Goal: Task Accomplishment & Management: Manage account settings

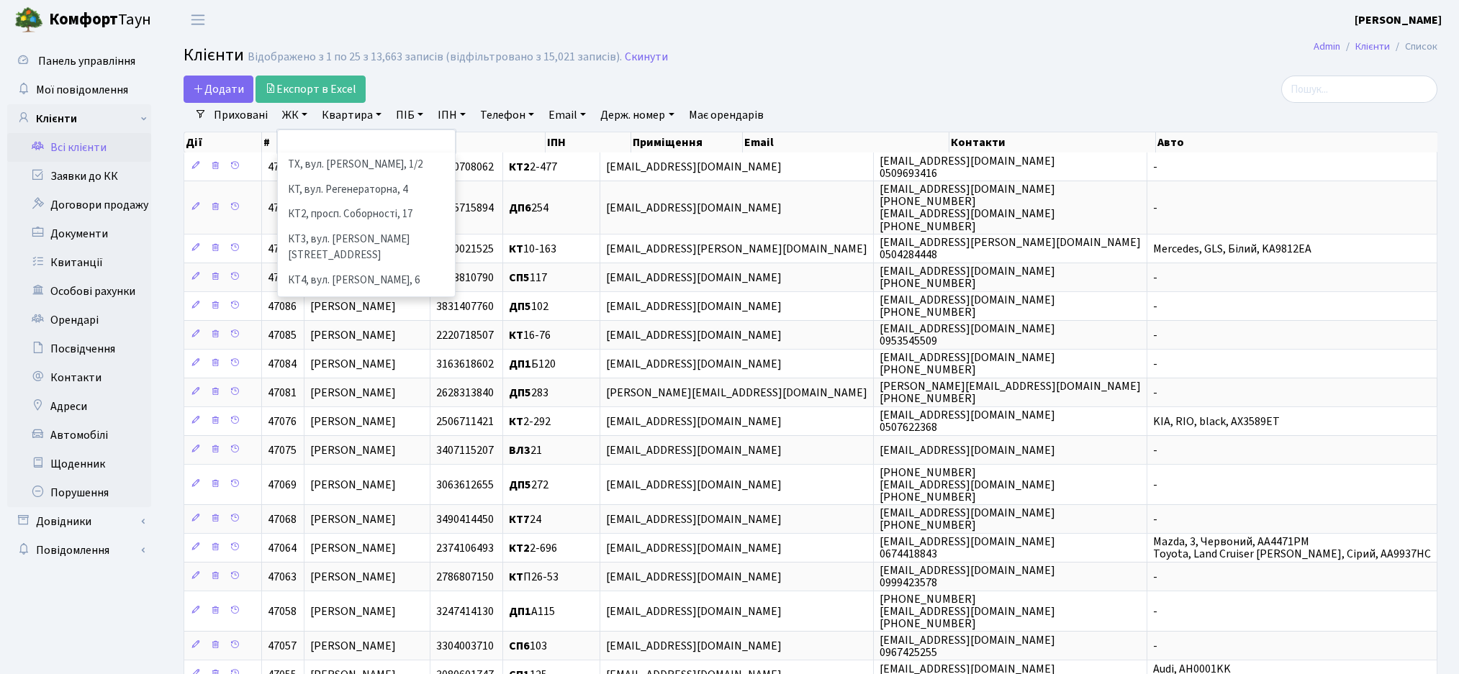
select select
select select "25"
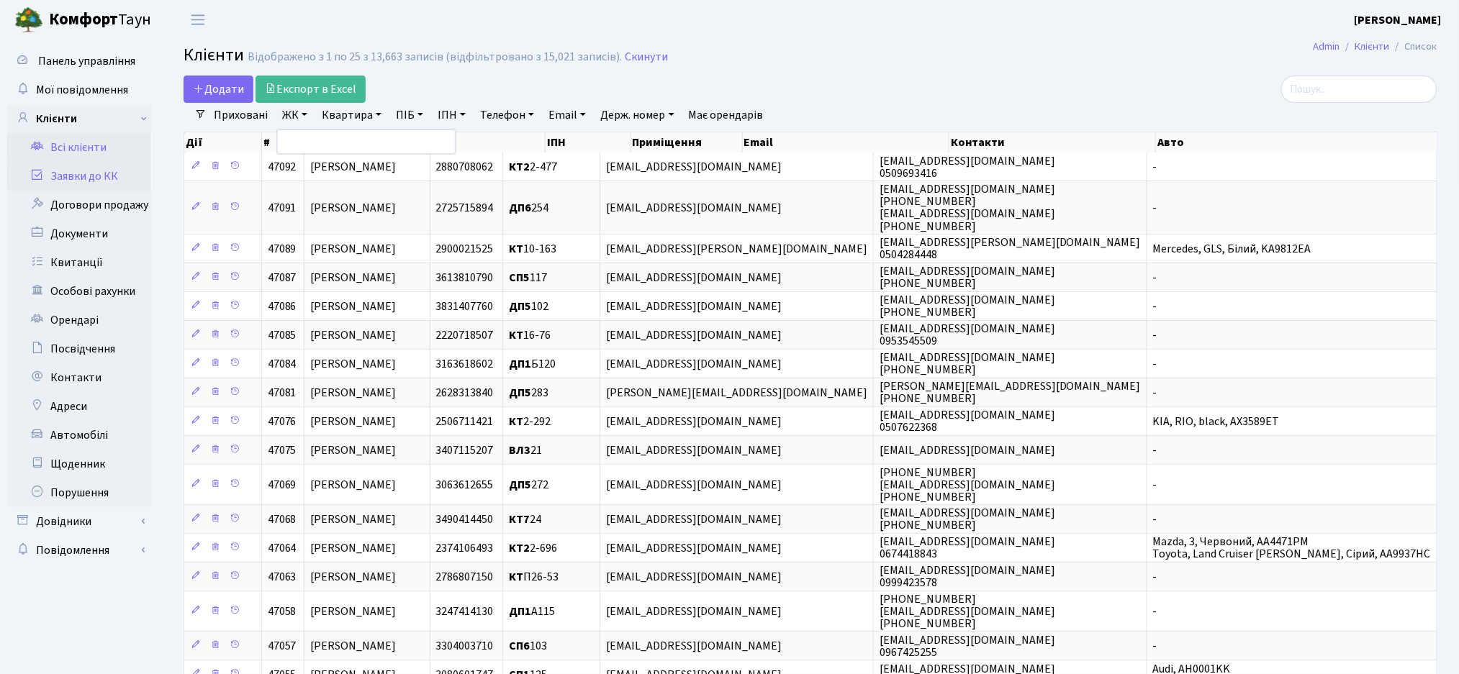
click at [63, 184] on link "Заявки до КК" at bounding box center [79, 176] width 144 height 29
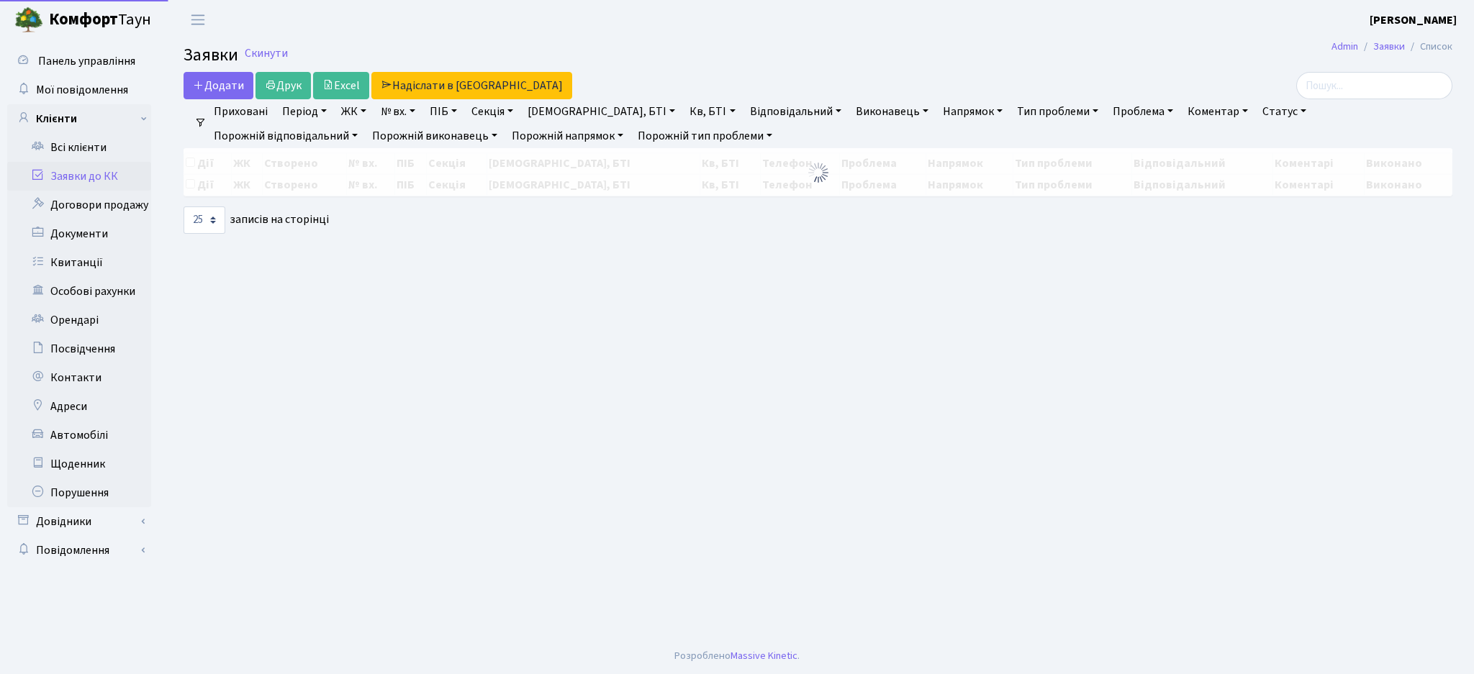
select select "25"
click at [1325, 87] on input "search" at bounding box center [1374, 85] width 156 height 27
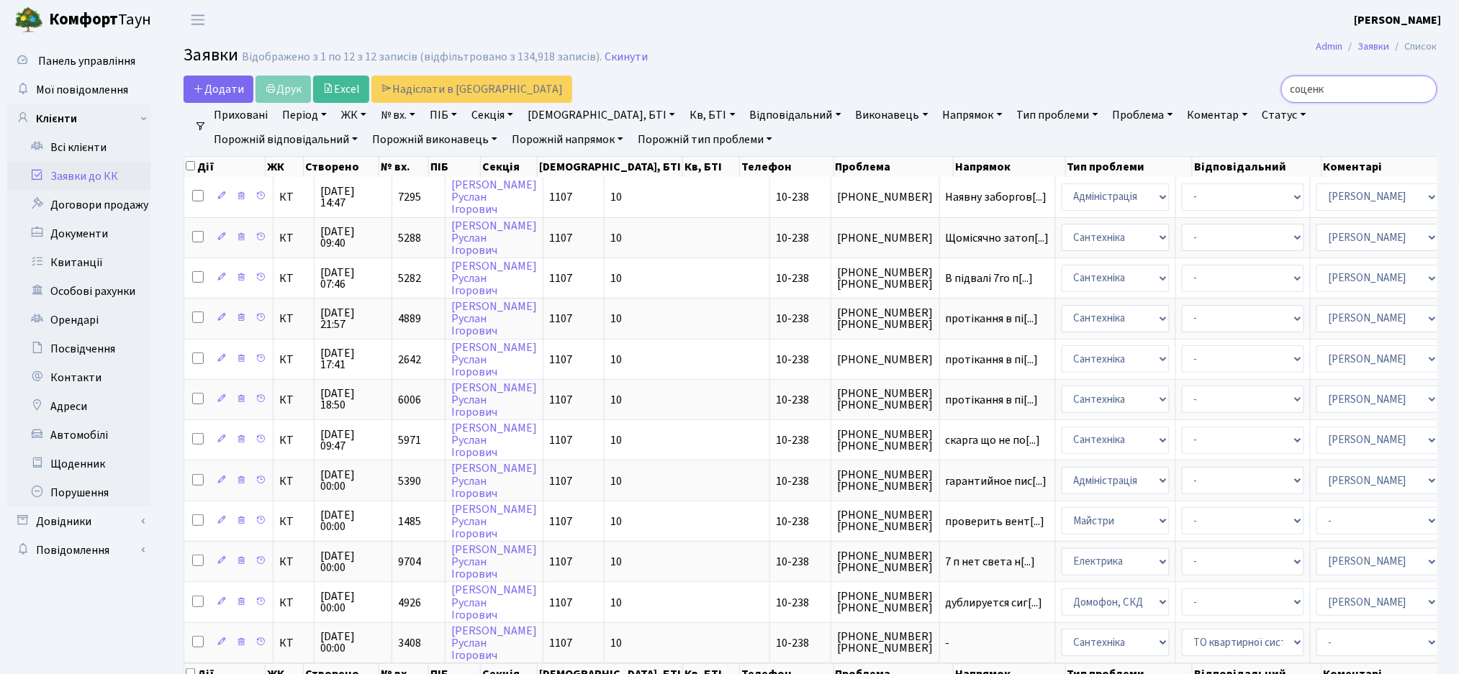
type input "соценк"
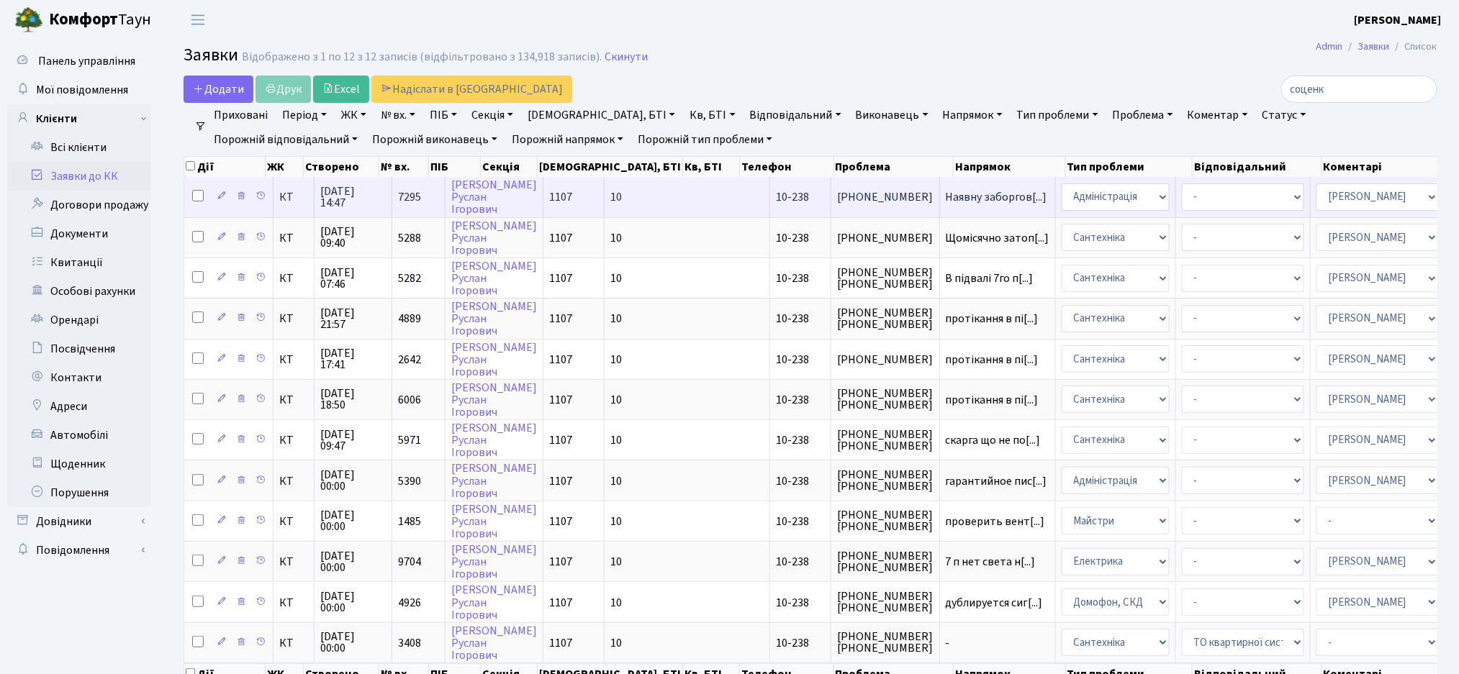
click at [946, 197] on span "Наявну заборгов[...]" at bounding box center [996, 197] width 101 height 16
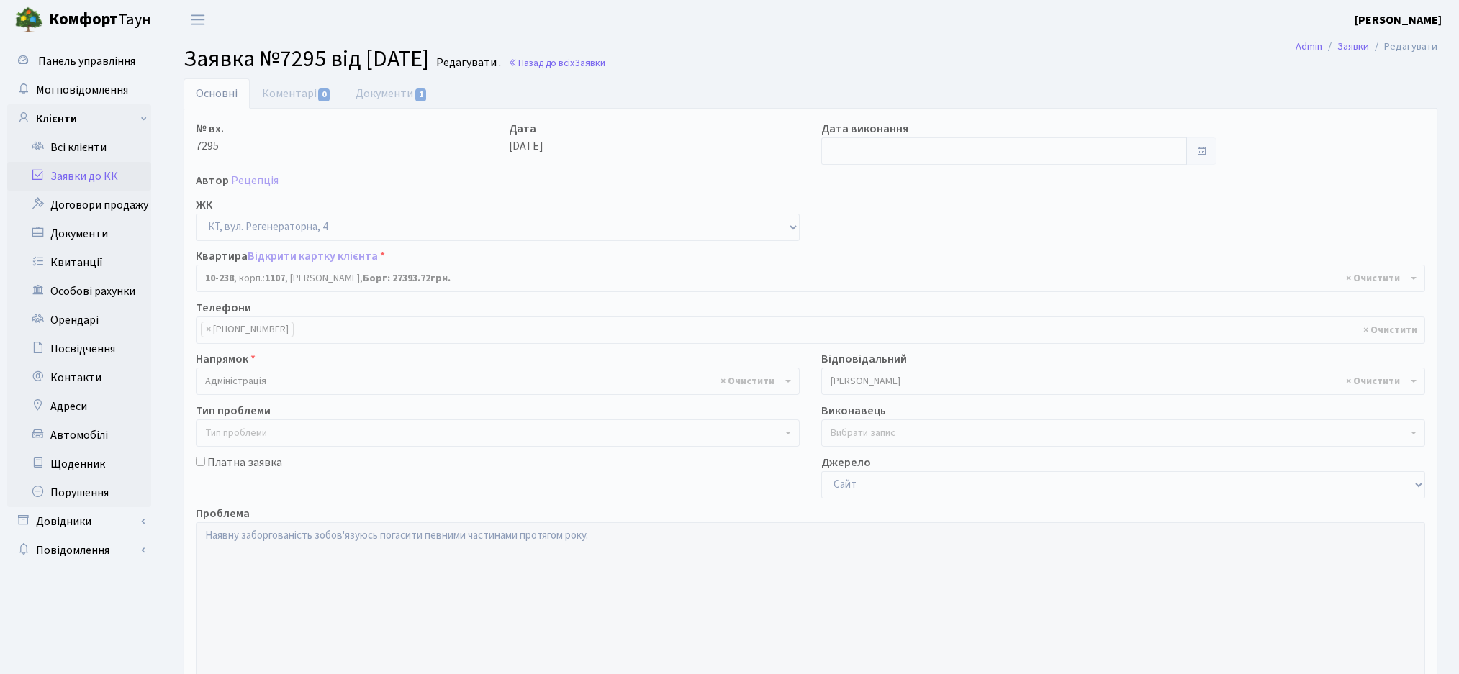
select select "6807"
click at [392, 89] on link "Документи 1" at bounding box center [391, 93] width 96 height 30
select select "25"
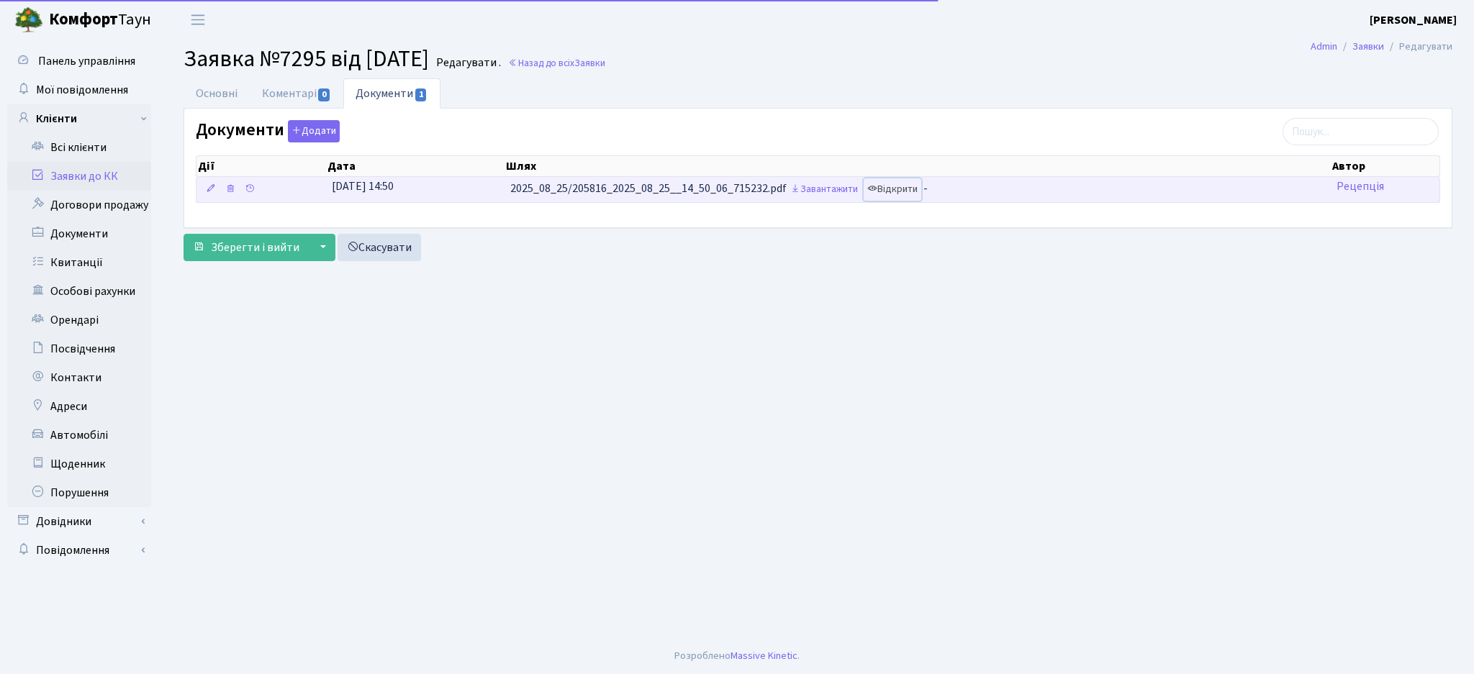
click at [915, 189] on link "Відкрити" at bounding box center [892, 189] width 58 height 22
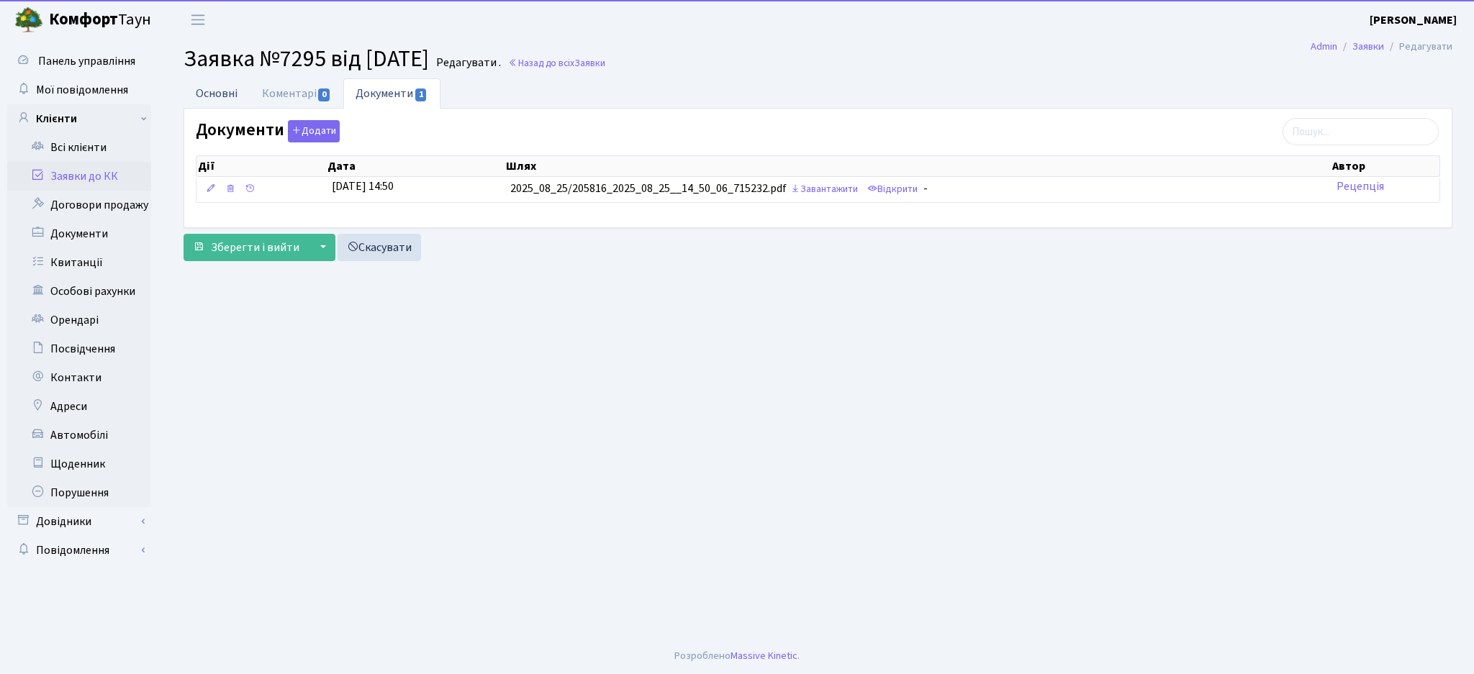
click at [228, 97] on link "Основні" at bounding box center [216, 93] width 66 height 30
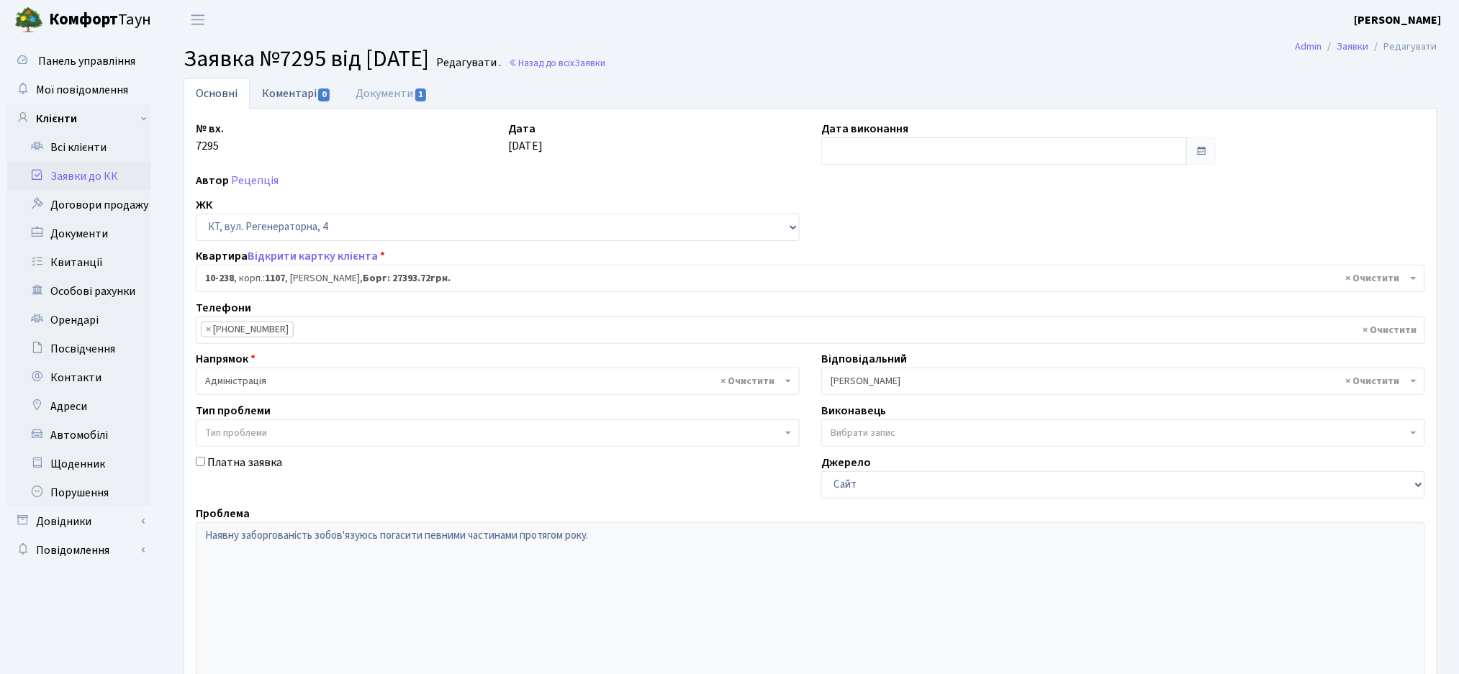
click at [294, 98] on link "Коментарі 0" at bounding box center [297, 93] width 94 height 30
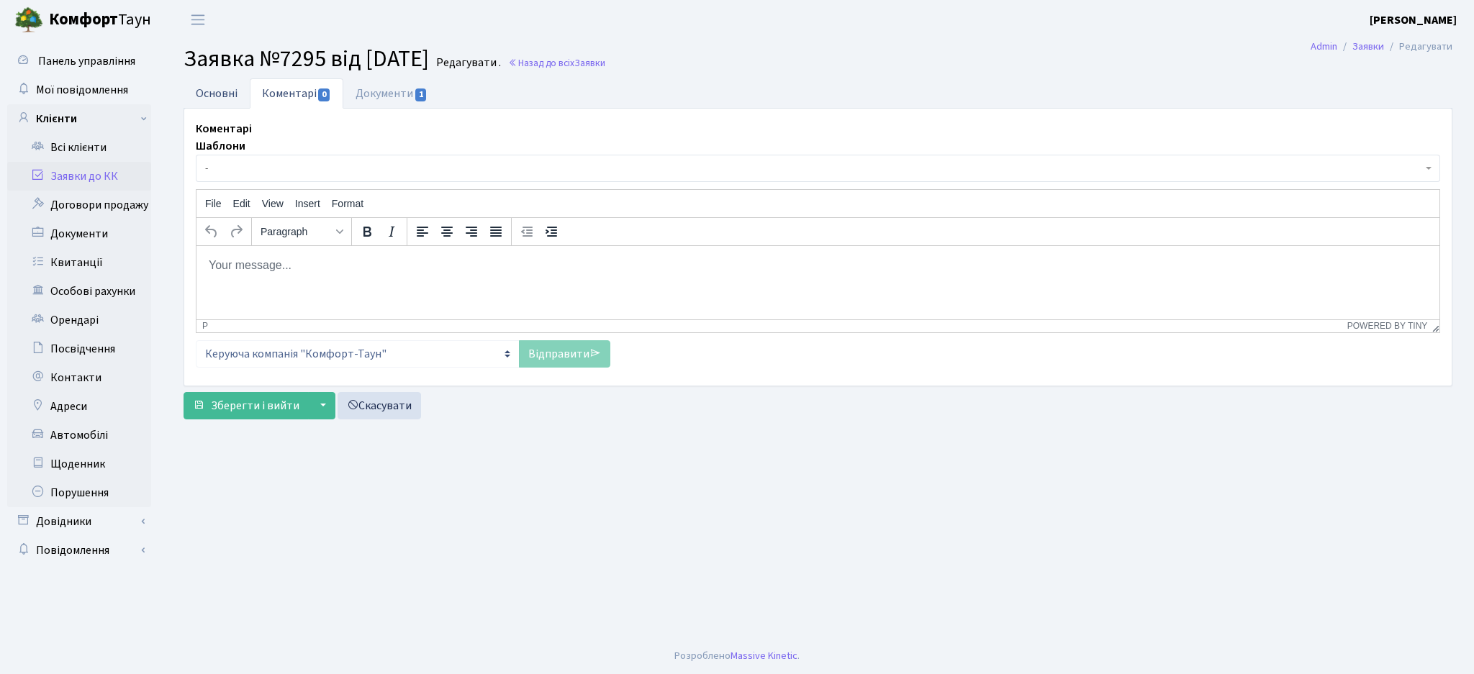
click at [223, 98] on link "Основні" at bounding box center [216, 93] width 66 height 30
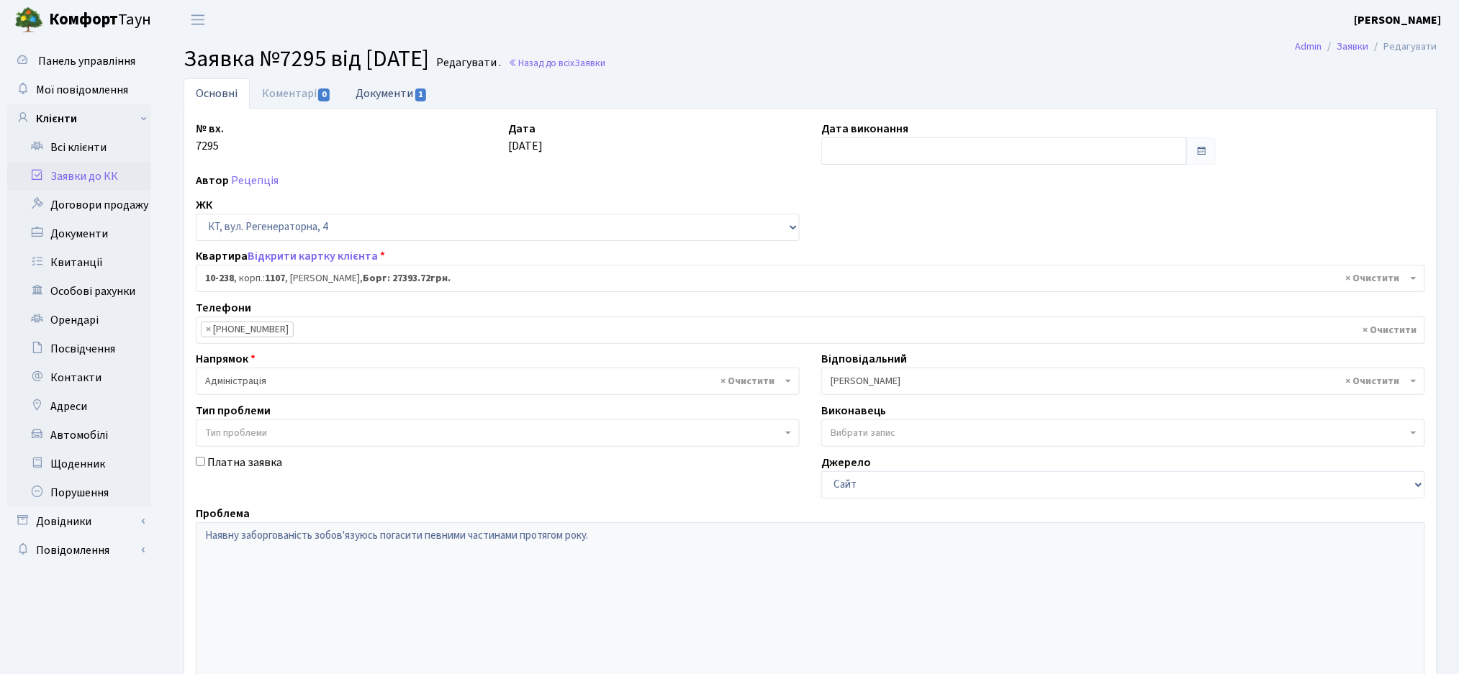
click at [417, 97] on span "1" at bounding box center [421, 95] width 12 height 13
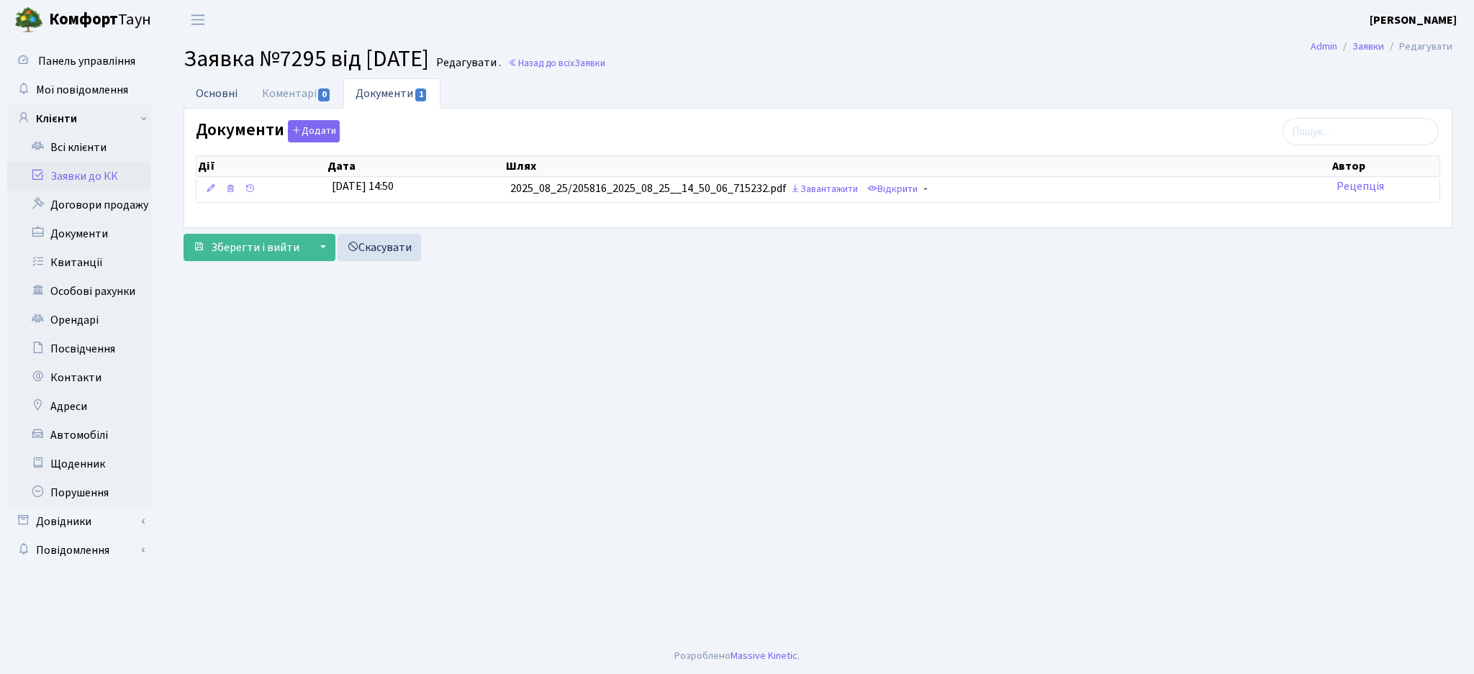
click at [212, 93] on link "Основні" at bounding box center [216, 93] width 66 height 30
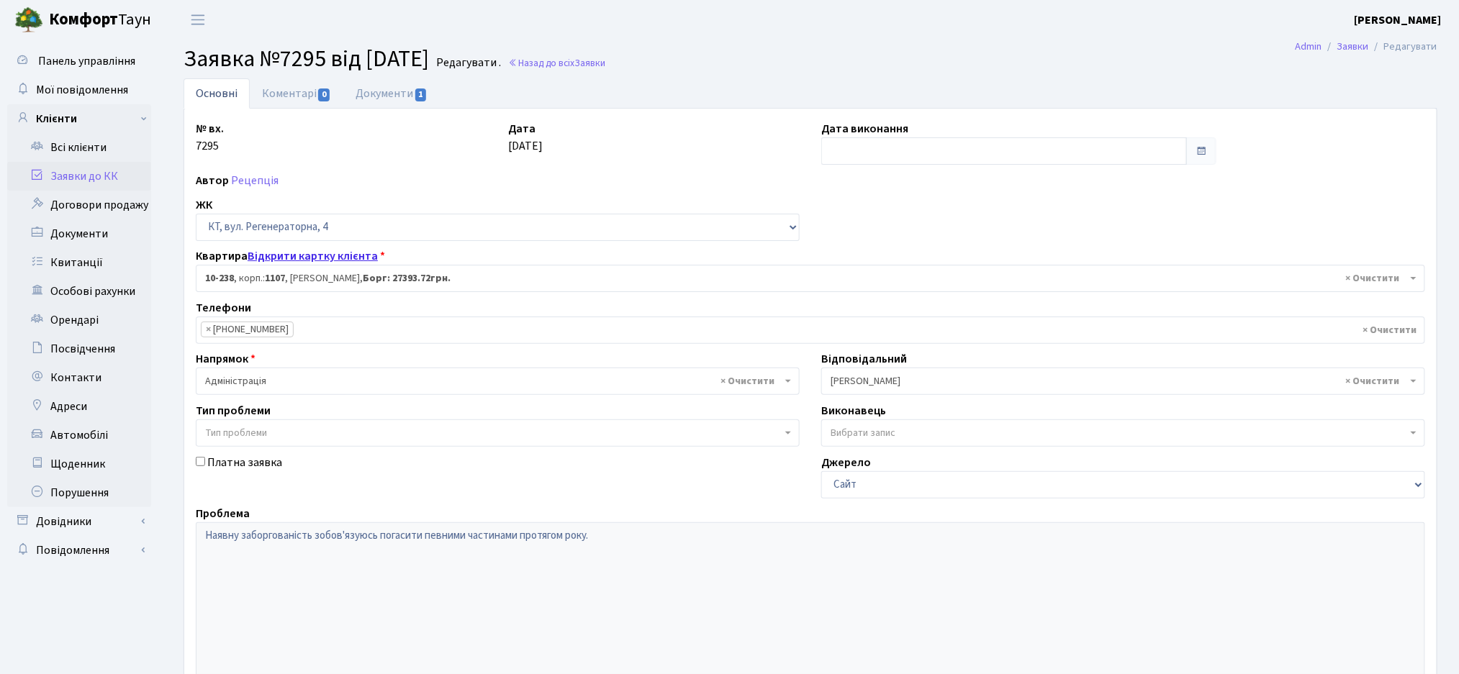
click at [298, 261] on link "Відкрити картку клієнта" at bounding box center [313, 256] width 130 height 16
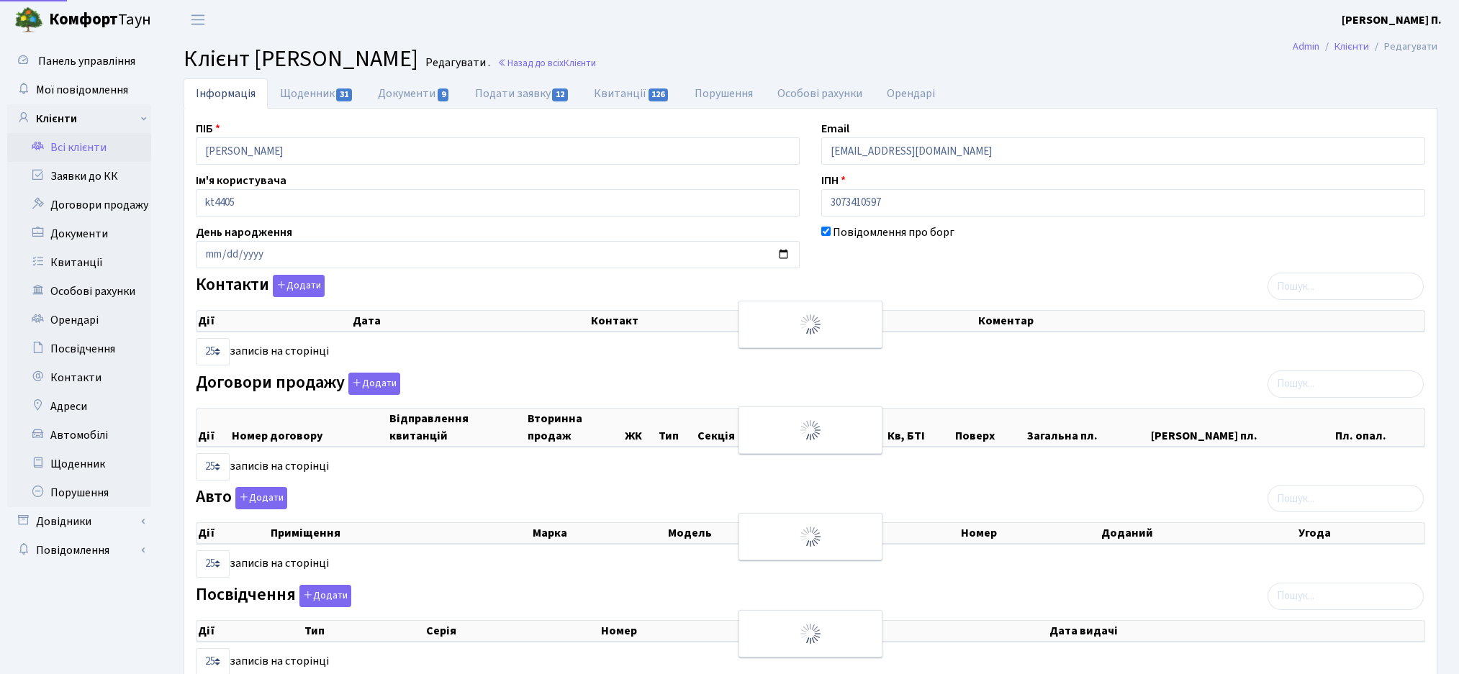
select select "25"
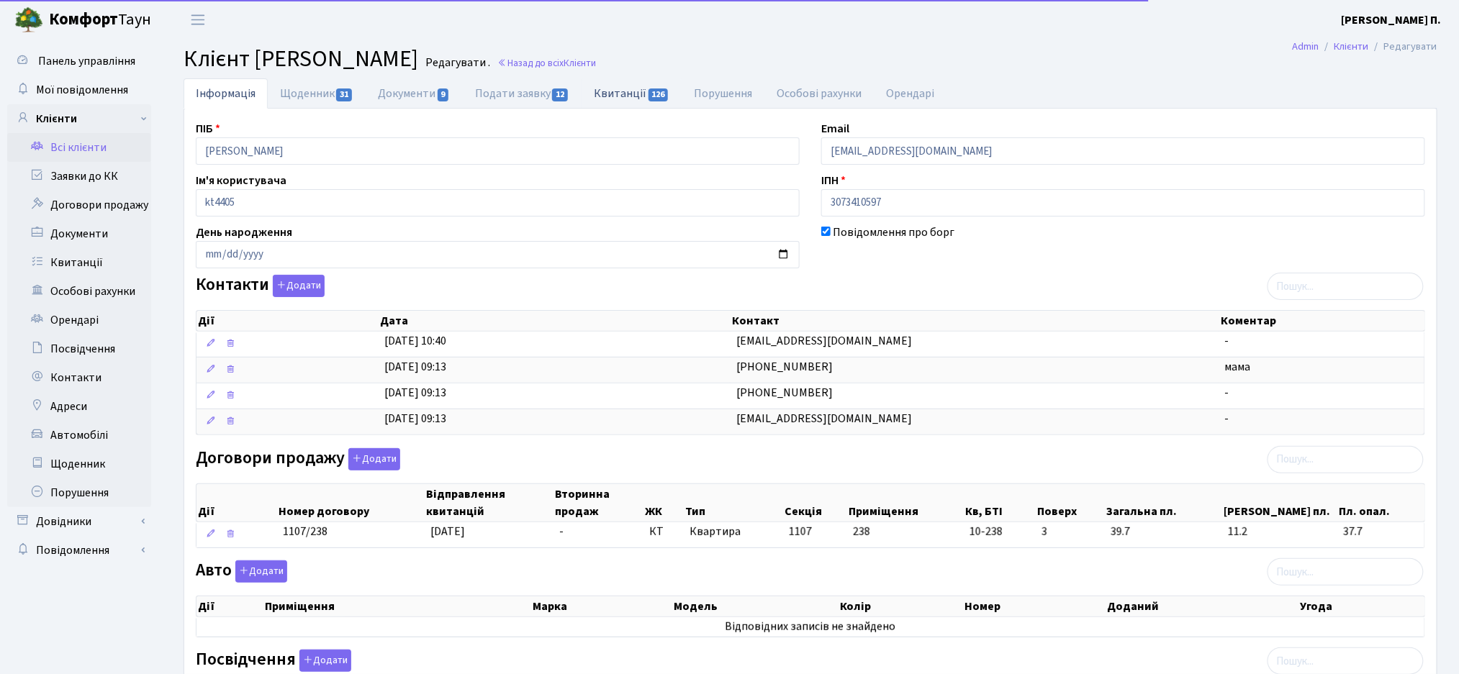
click at [620, 92] on link "Квитанції 126" at bounding box center [631, 93] width 100 height 30
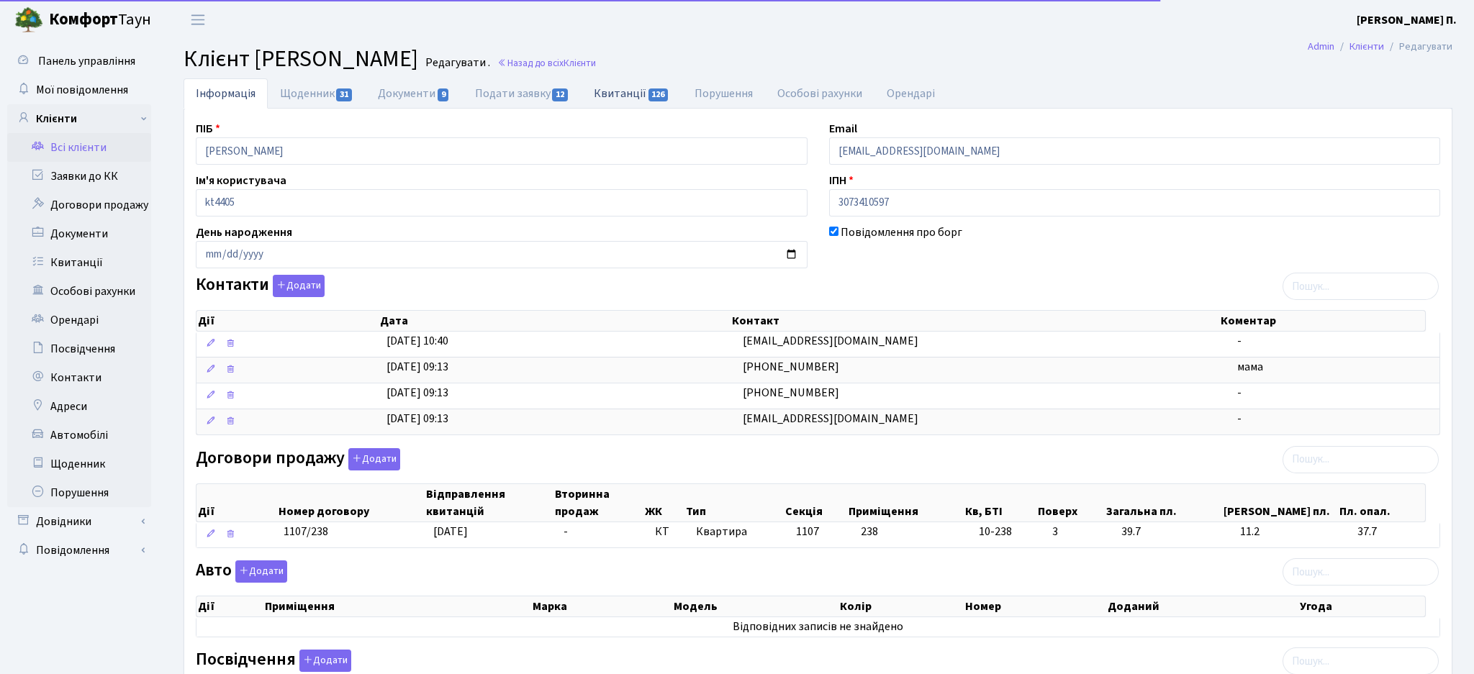
select select "25"
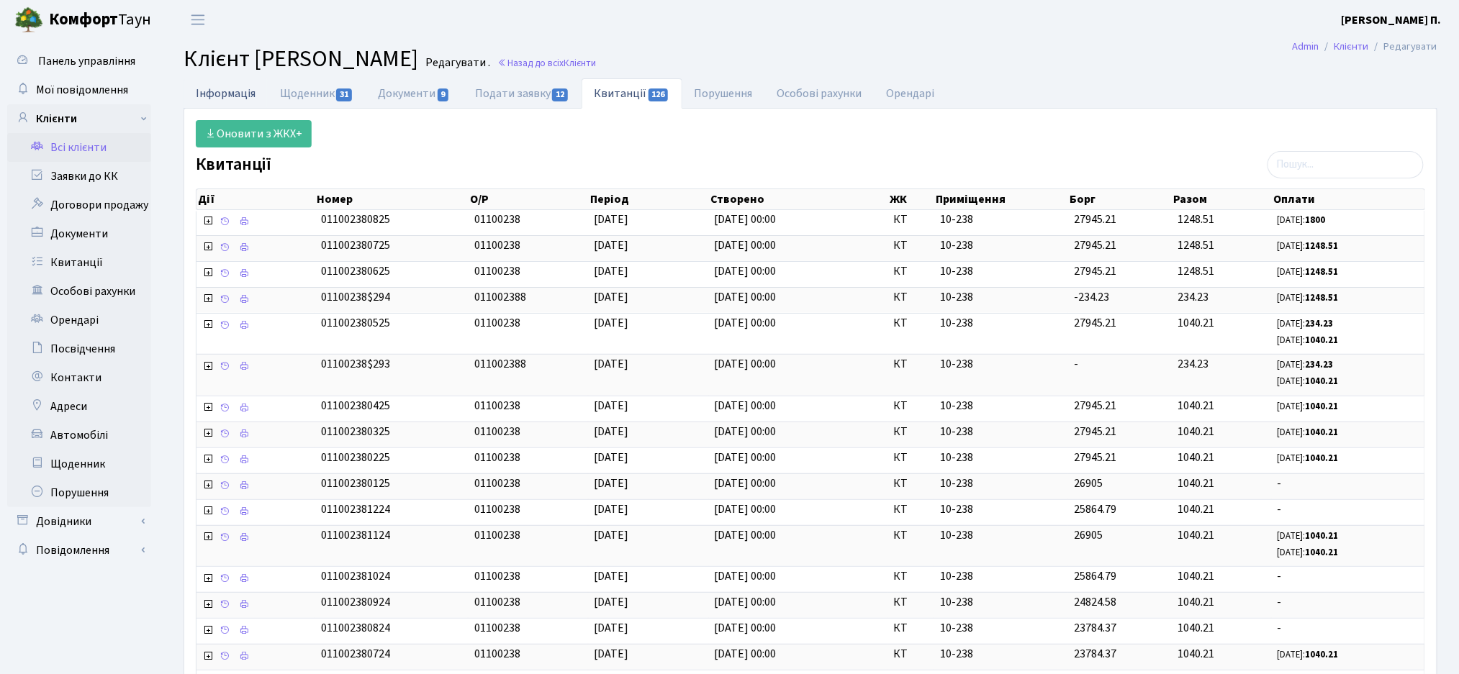
click at [226, 92] on link "Інформація" at bounding box center [225, 93] width 84 height 30
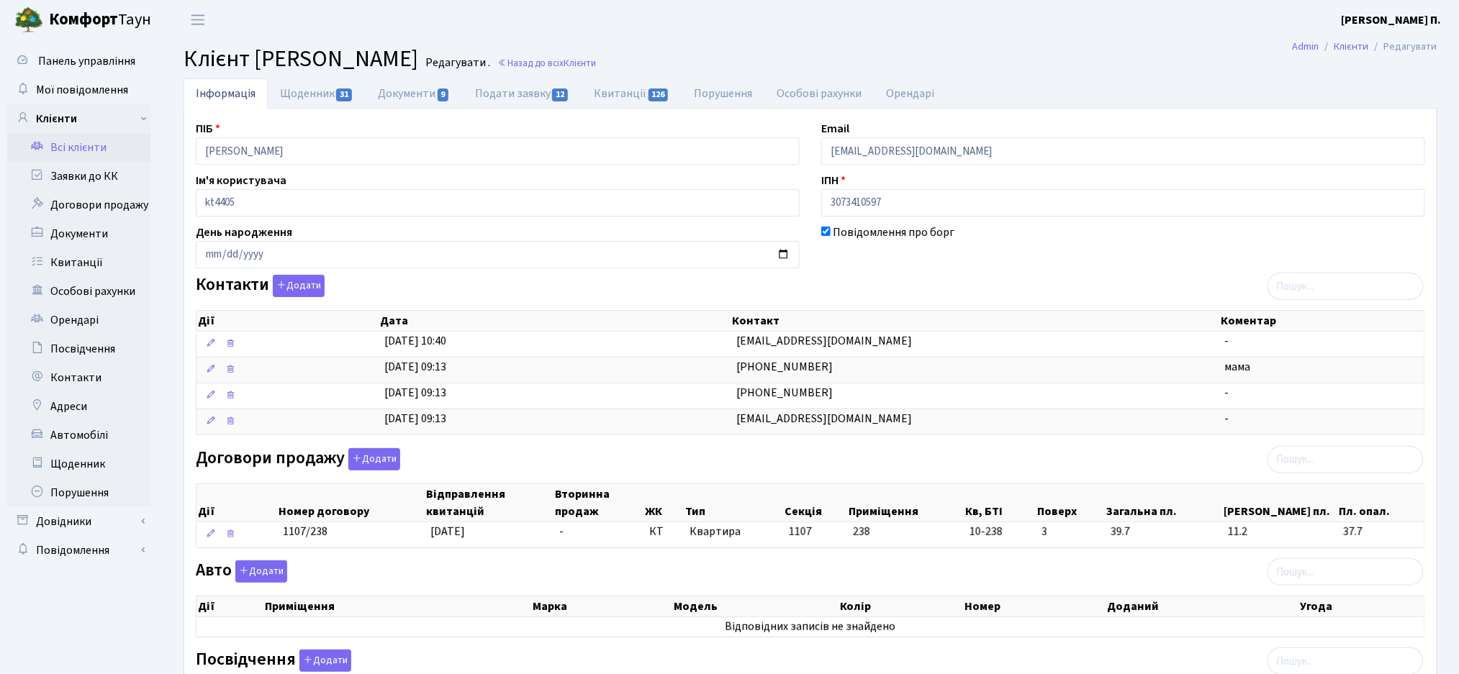
click at [281, 67] on span "Клієнт Соценко Руслан Ігорович" at bounding box center [300, 58] width 235 height 33
click at [745, 458] on div "Договори продажу Додати Дії Номер договору Відправлення квитанцій Вторинна прод…" at bounding box center [810, 501] width 1251 height 106
click at [72, 139] on link "Всі клієнти" at bounding box center [79, 147] width 144 height 29
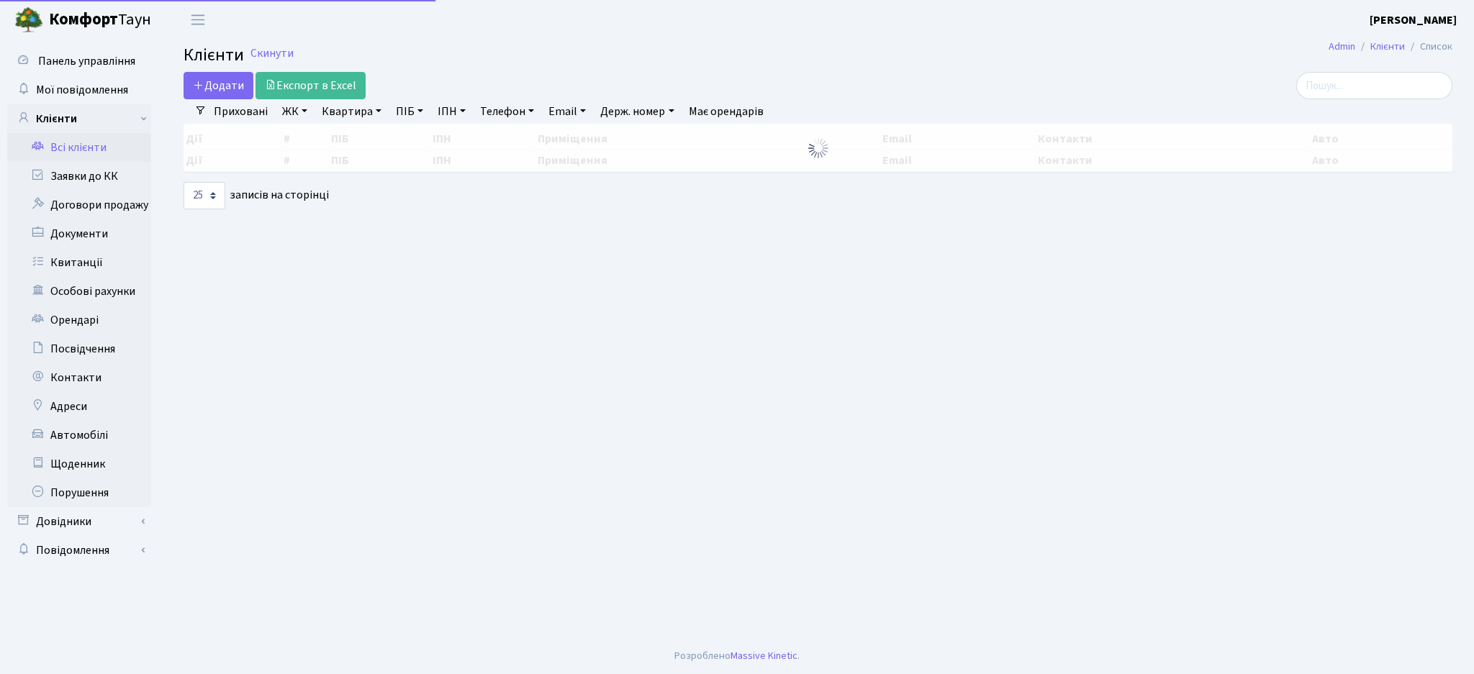
select select "25"
